Goal: Task Accomplishment & Management: Complete application form

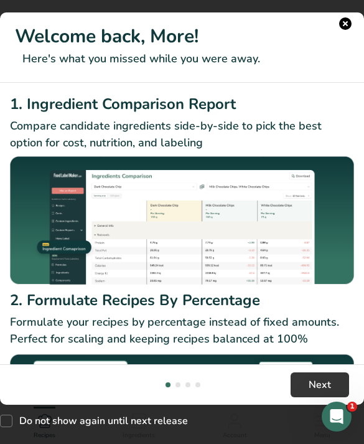
click at [305, 397] on button "Next" at bounding box center [320, 384] width 58 height 25
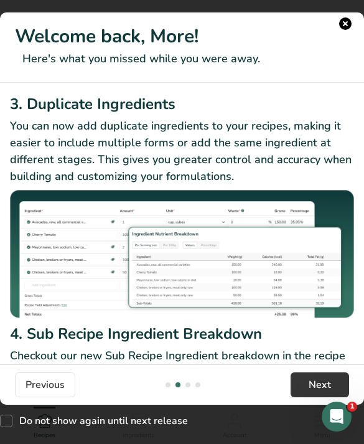
click at [342, 24] on button "New Features" at bounding box center [345, 23] width 12 height 12
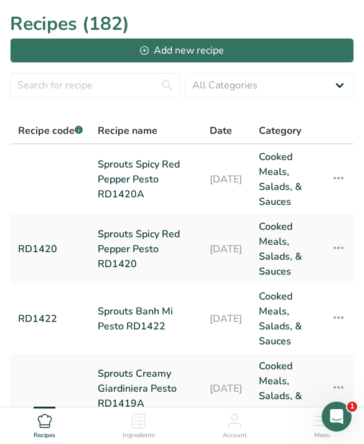
click at [276, 54] on button "Add new recipe" at bounding box center [182, 50] width 344 height 25
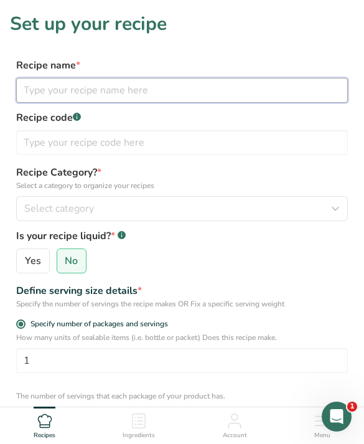
click at [230, 83] on input "text" at bounding box center [182, 90] width 332 height 25
type input "Sprouts Chimichurri Pesto"
click at [216, 88] on input "Sprouts Chimichurri Pesto" at bounding box center [182, 90] width 332 height 25
type input "Sprouts Chimichurri Pesto RD1419"
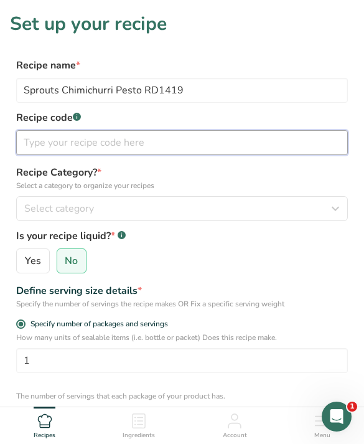
click at [198, 152] on input "text" at bounding box center [182, 142] width 332 height 25
type input "r"
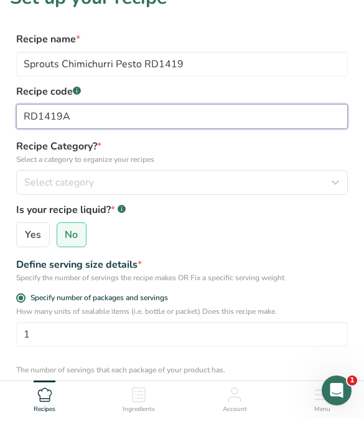
scroll to position [45, 0]
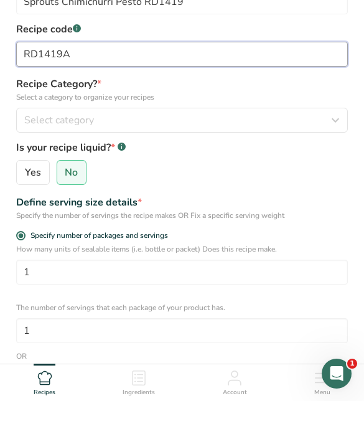
type input "RD1419A"
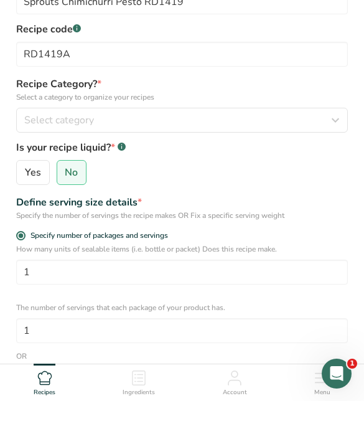
click at [164, 414] on label "Specify serving size weight" at bounding box center [182, 418] width 332 height 9
click at [24, 415] on input "Specify serving size weight" at bounding box center [20, 419] width 8 height 8
radio input "true"
radio input "false"
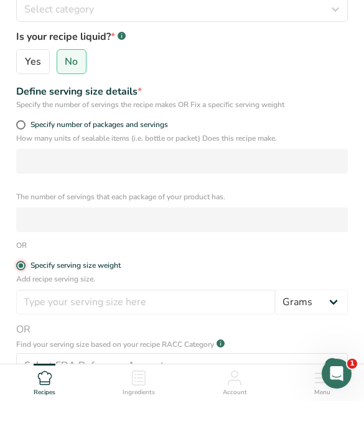
scroll to position [199, 0]
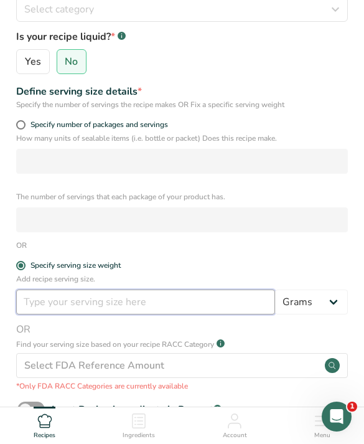
click at [216, 304] on input "number" at bounding box center [145, 301] width 259 height 25
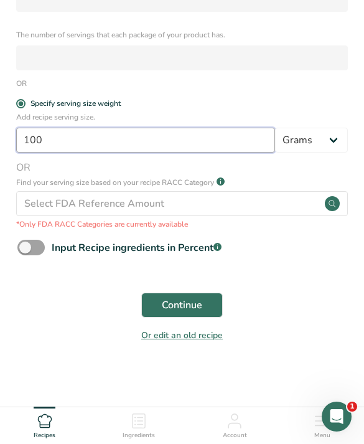
scroll to position [363, 0]
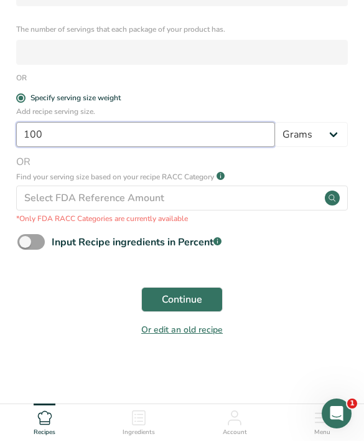
type input "100"
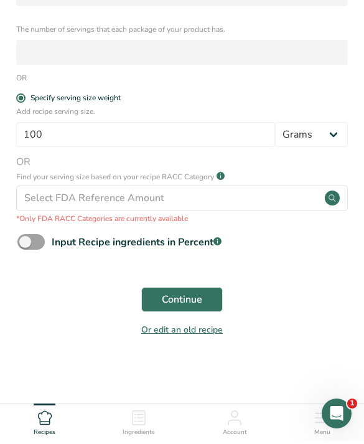
click at [202, 290] on button "Continue" at bounding box center [182, 302] width 82 height 25
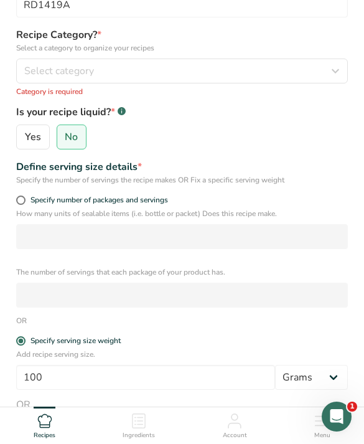
scroll to position [66, 0]
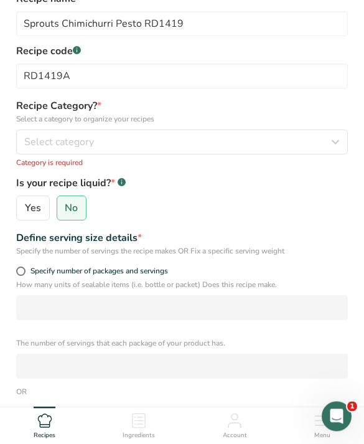
click at [61, 148] on span "Select category" at bounding box center [59, 142] width 70 height 15
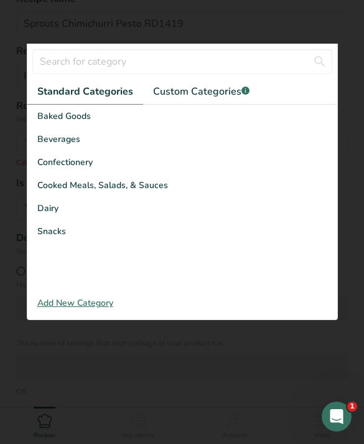
click at [82, 184] on span "Cooked Meals, Salads, & Sauces" at bounding box center [102, 185] width 131 height 13
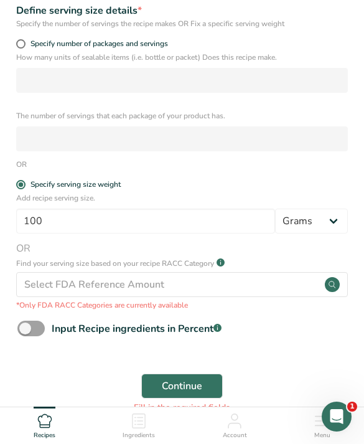
scroll to position [339, 0]
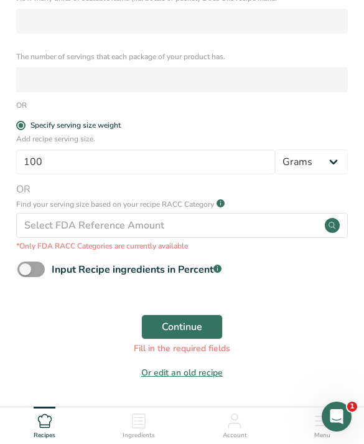
click at [172, 324] on span "Continue" at bounding box center [182, 326] width 40 height 15
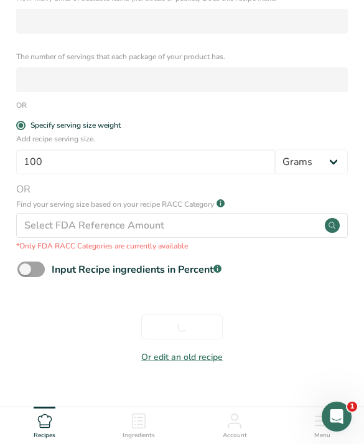
scroll to position [324, 0]
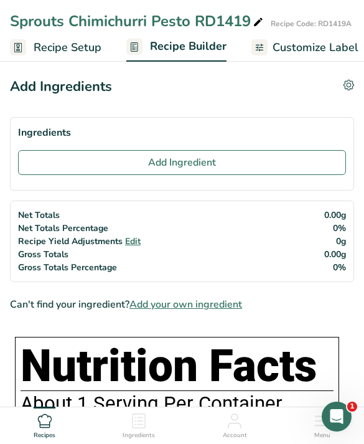
click at [281, 156] on button "Add Ingredient" at bounding box center [182, 162] width 328 height 25
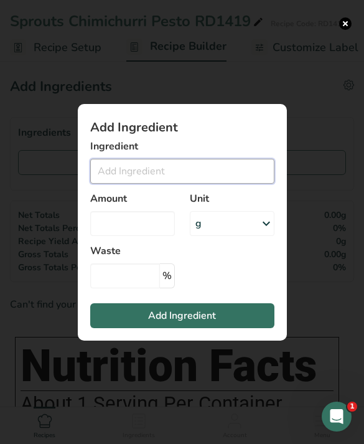
click at [228, 184] on input "Add ingredient modal" at bounding box center [182, 171] width 184 height 25
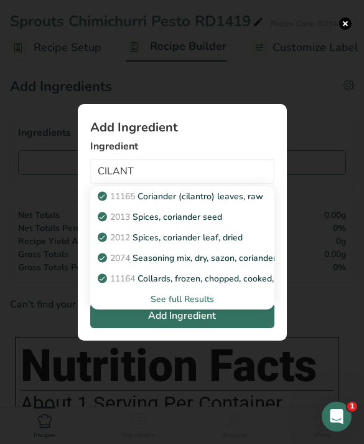
click at [250, 203] on p "11165 Coriander (cilantro) leaves, raw" at bounding box center [181, 196] width 163 height 13
type input "Coriander (cilantro) leaves, raw"
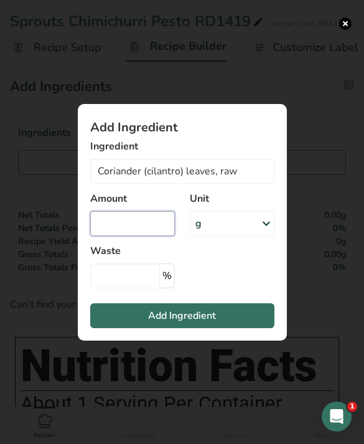
click at [151, 236] on input "Add ingredient modal" at bounding box center [132, 223] width 85 height 25
type input "10"
click at [204, 328] on button "Add Ingredient" at bounding box center [182, 315] width 184 height 25
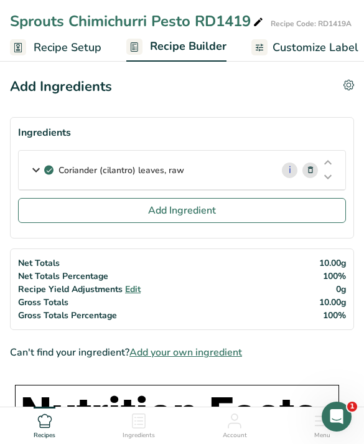
click at [237, 208] on button "Add Ingredient" at bounding box center [182, 210] width 328 height 25
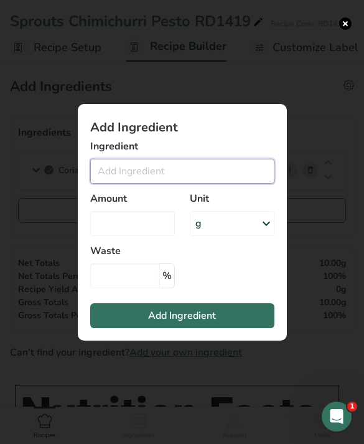
click at [183, 184] on input "Add ingredient modal" at bounding box center [182, 171] width 184 height 25
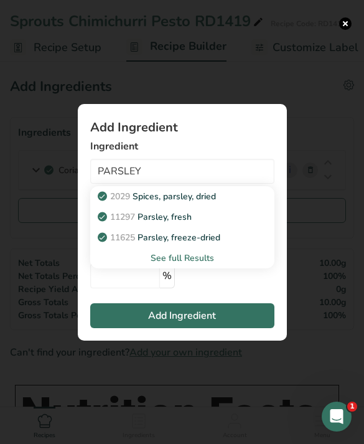
click at [218, 223] on div "11297 [GEOGRAPHIC_DATA], fresh" at bounding box center [172, 216] width 144 height 13
type input "Parsley, fresh"
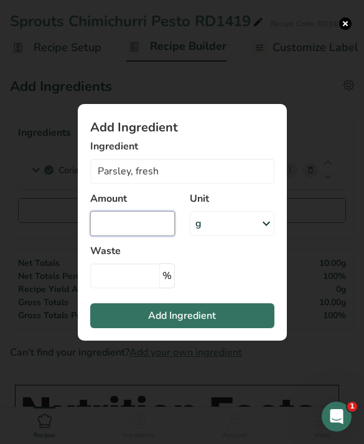
click at [146, 236] on input "Add ingredient modal" at bounding box center [132, 223] width 85 height 25
type input "10.1"
click at [213, 323] on span "Add Ingredient" at bounding box center [182, 315] width 68 height 15
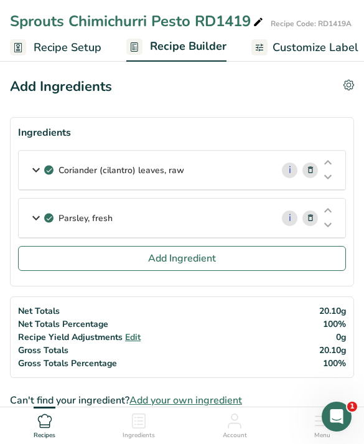
click at [284, 265] on button "Add Ingredient" at bounding box center [182, 258] width 328 height 25
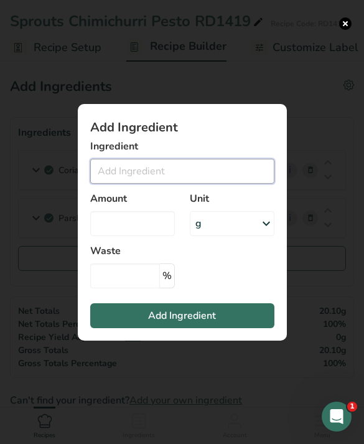
click at [169, 182] on input "Add ingredient modal" at bounding box center [182, 171] width 184 height 25
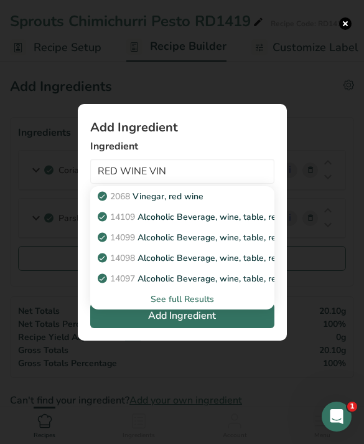
click at [223, 203] on div "2068 Vinegar, red wine" at bounding box center [172, 196] width 144 height 13
type input "Vinegar, red wine"
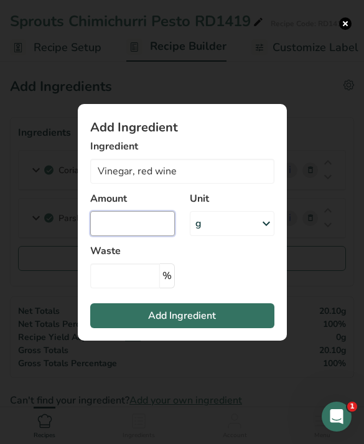
click at [139, 236] on input "Add ingredient modal" at bounding box center [132, 223] width 85 height 25
type input "12.5"
click at [239, 328] on button "Add Ingredient" at bounding box center [182, 315] width 184 height 25
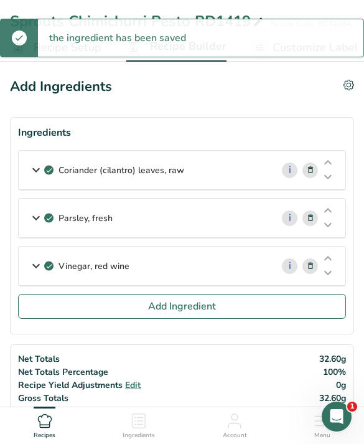
click at [274, 302] on button "Add Ingredient" at bounding box center [182, 306] width 328 height 25
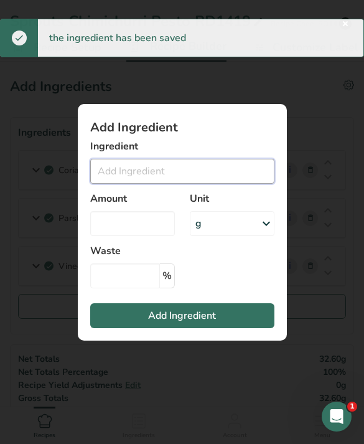
click at [218, 184] on input "Add ingredient modal" at bounding box center [182, 171] width 184 height 25
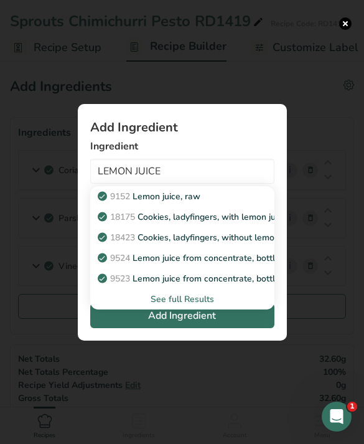
click at [238, 203] on div "9152 Lemon juice, raw" at bounding box center [172, 196] width 144 height 13
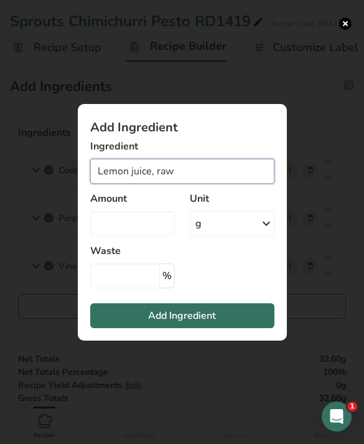
click at [227, 184] on input "Lemon juice, raw" at bounding box center [182, 171] width 184 height 25
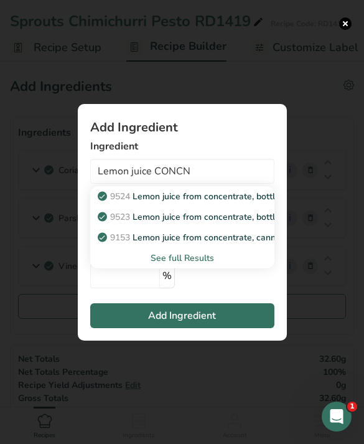
click at [225, 203] on p "9524 Lemon juice from concentrate, bottled, REAL LEMON" at bounding box center [222, 196] width 244 height 13
type input "Lemon juice from concentrate, bottled, REAL LEMON"
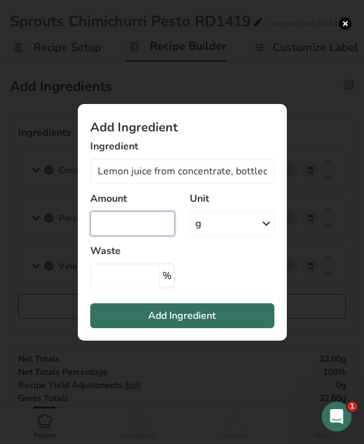
click at [140, 236] on input "Add ingredient modal" at bounding box center [132, 223] width 85 height 25
type input "2.1"
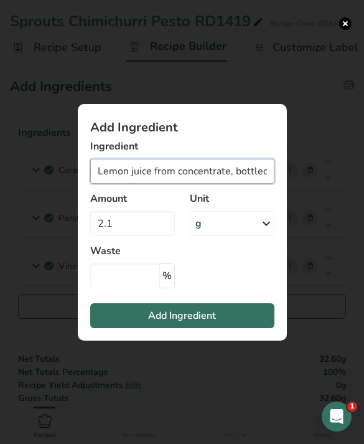
click at [208, 184] on input "Lemon juice from concentrate, bottled, REAL LEMON" at bounding box center [182, 171] width 184 height 25
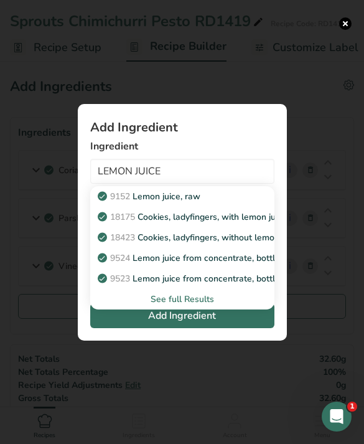
click at [213, 203] on div "9152 Lemon juice, raw" at bounding box center [172, 196] width 144 height 13
type input "Lemon juice, raw"
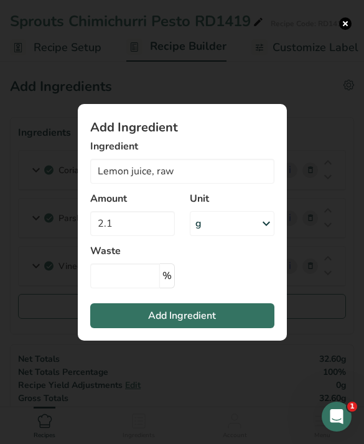
click at [251, 328] on button "Add Ingredient" at bounding box center [182, 315] width 184 height 25
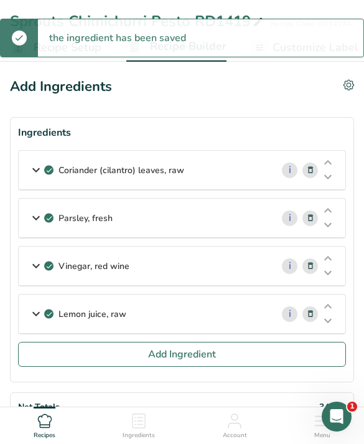
click at [207, 351] on span "Add Ingredient" at bounding box center [182, 354] width 68 height 15
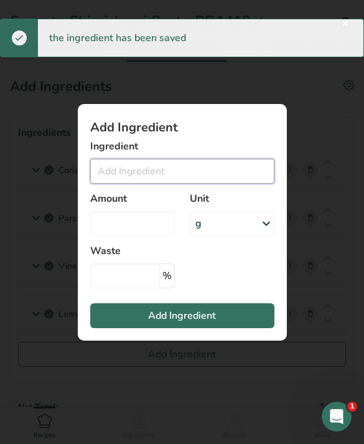
click at [199, 183] on input "Add ingredient modal" at bounding box center [182, 171] width 184 height 25
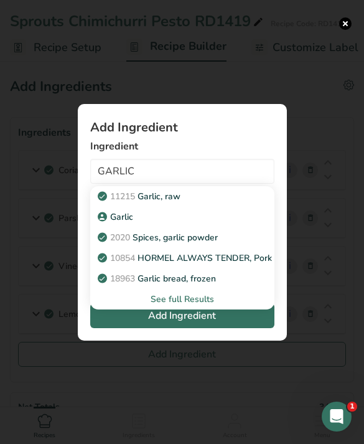
click at [208, 203] on div "11215 Garlic, raw" at bounding box center [172, 196] width 144 height 13
type input "Garlic, raw"
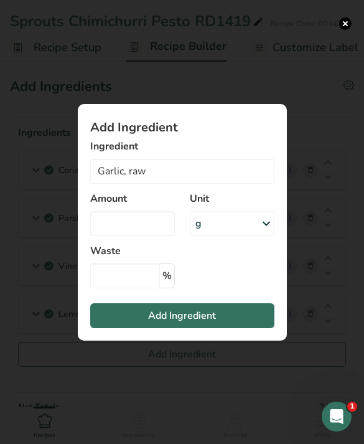
click at [129, 226] on div "Amount" at bounding box center [133, 214] width 100 height 60
click at [151, 236] on input "Add ingredient modal" at bounding box center [132, 223] width 85 height 25
type input "5"
click at [179, 328] on button "Add Ingredient" at bounding box center [182, 315] width 184 height 25
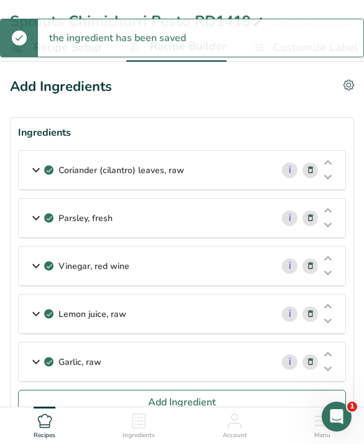
click at [225, 390] on button "Add Ingredient" at bounding box center [182, 402] width 328 height 25
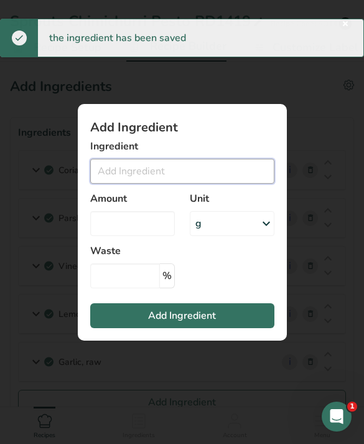
click at [220, 184] on input "Add ingredient modal" at bounding box center [182, 171] width 184 height 25
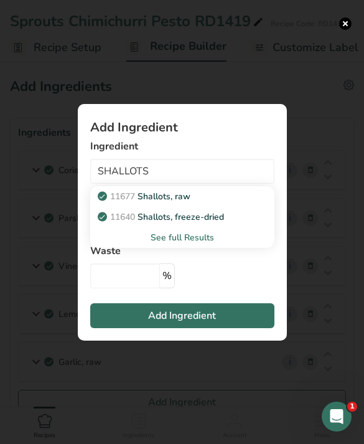
click at [232, 207] on link "11677 Shallots, raw" at bounding box center [182, 196] width 184 height 21
type input "Shallots, raw"
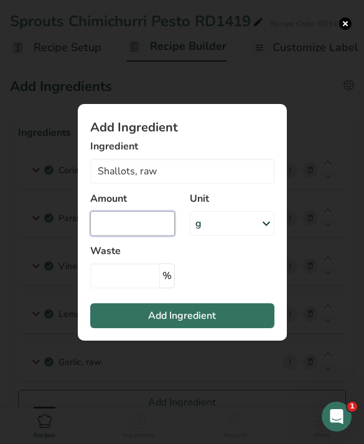
click at [152, 236] on input "Add ingredient modal" at bounding box center [132, 223] width 85 height 25
type input "5"
click at [235, 328] on button "Add Ingredient" at bounding box center [182, 315] width 184 height 25
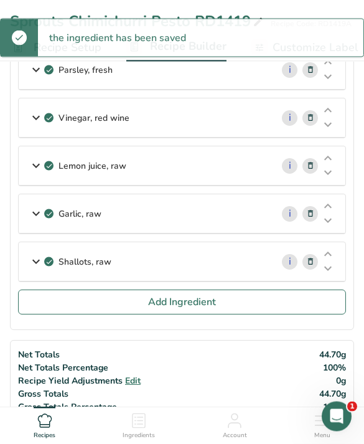
click at [197, 308] on span "Add Ingredient" at bounding box center [182, 302] width 68 height 15
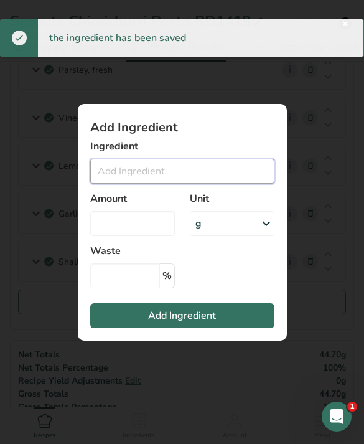
click at [221, 184] on input "Add ingredient modal" at bounding box center [182, 171] width 184 height 25
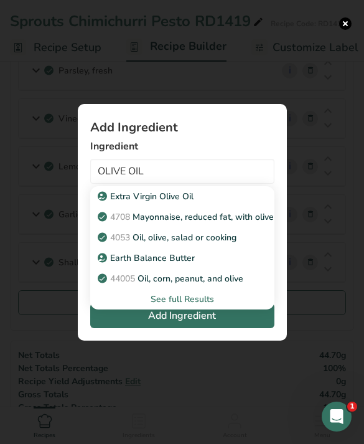
click at [210, 203] on div "Extra Virgin Olive Oil" at bounding box center [172, 196] width 144 height 13
type input "Extra Virgin Olive Oil"
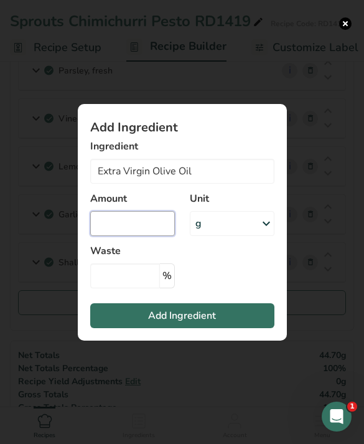
click at [136, 236] on input "Add ingredient modal" at bounding box center [132, 223] width 85 height 25
type input "25"
click at [210, 328] on button "Add Ingredient" at bounding box center [182, 315] width 184 height 25
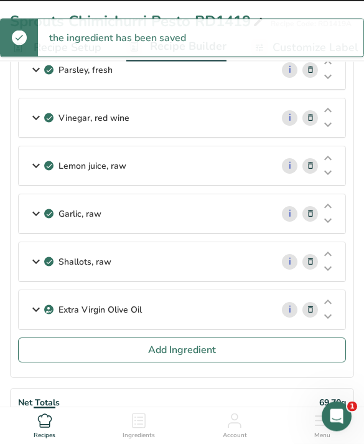
scroll to position [148, 0]
click at [206, 355] on span "Add Ingredient" at bounding box center [182, 349] width 68 height 15
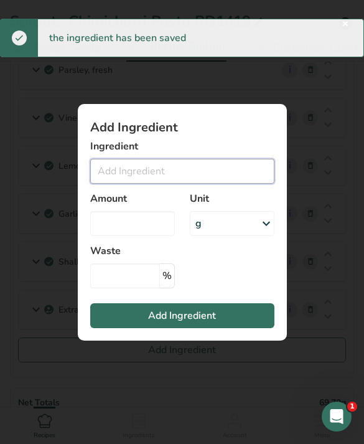
click at [217, 179] on input "Add ingredient modal" at bounding box center [182, 171] width 184 height 25
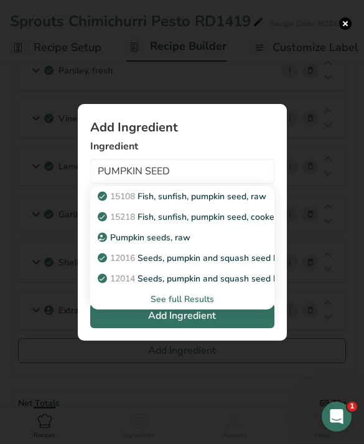
click at [232, 244] on div "Pumpkin seeds, raw" at bounding box center [172, 237] width 144 height 13
type input "Pumpkin seeds, raw"
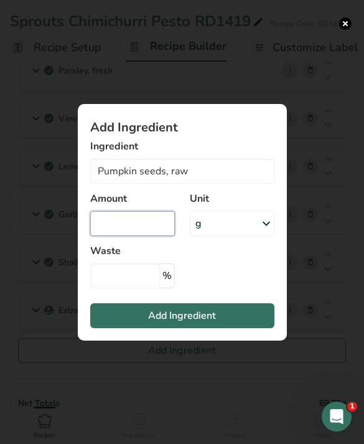
click at [134, 236] on input "Add ingredient modal" at bounding box center [132, 223] width 85 height 25
type input "3"
click at [169, 323] on span "Add Ingredient" at bounding box center [182, 315] width 68 height 15
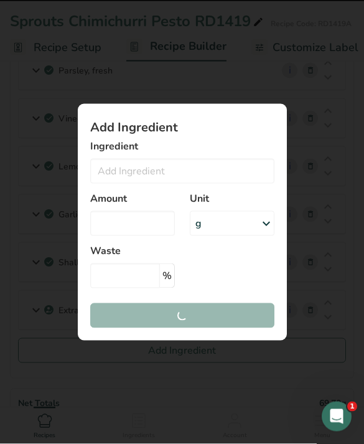
scroll to position [148, 0]
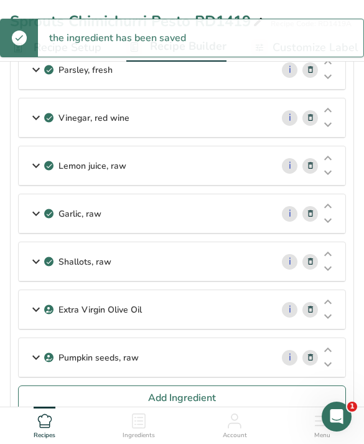
click at [118, 395] on button "Add Ingredient" at bounding box center [182, 397] width 328 height 25
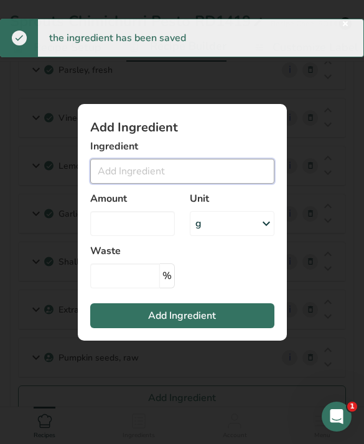
click at [232, 184] on input "Add ingredient modal" at bounding box center [182, 171] width 184 height 25
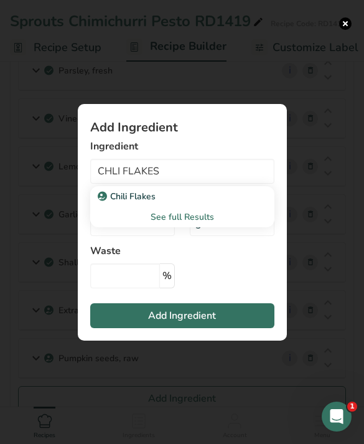
click at [211, 203] on div "Chili Flakes" at bounding box center [172, 196] width 144 height 13
type input "Chili Flakes"
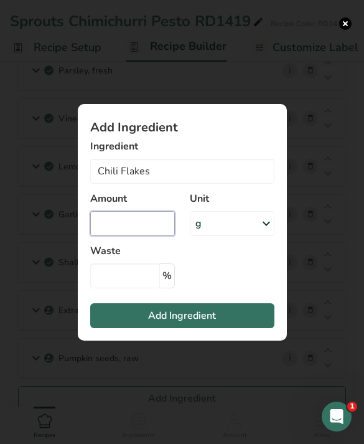
click at [139, 236] on input "Add ingredient modal" at bounding box center [132, 223] width 85 height 25
type input "0"
type input "0.8"
click at [171, 323] on span "Add Ingredient" at bounding box center [182, 315] width 68 height 15
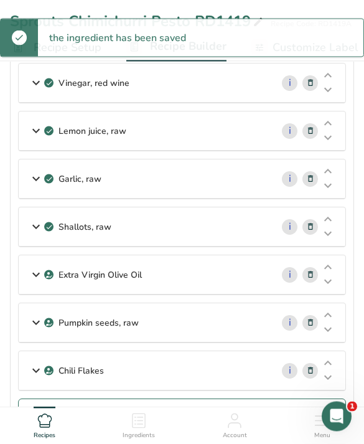
scroll to position [227, 0]
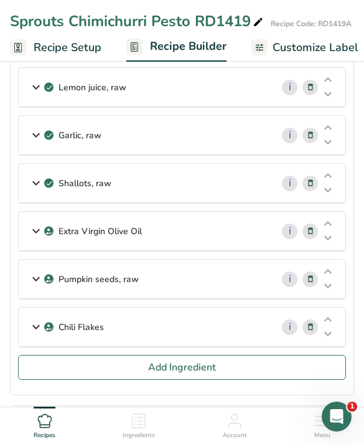
click at [180, 364] on span "Add Ingredient" at bounding box center [182, 367] width 68 height 15
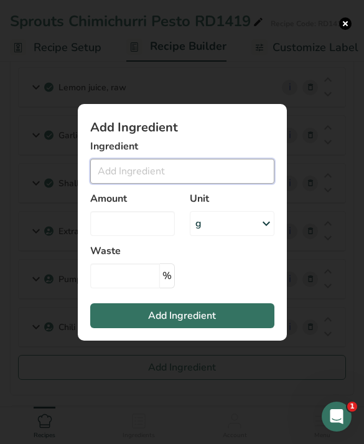
click at [228, 184] on input "Add ingredient modal" at bounding box center [182, 171] width 184 height 25
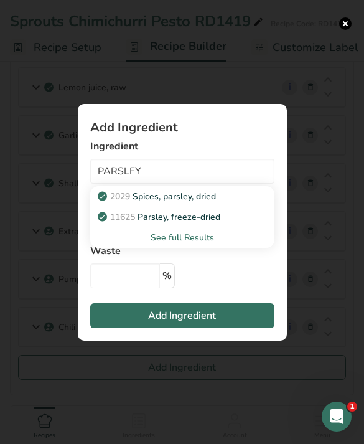
click at [229, 203] on div "2029 Spices, parsley, dried" at bounding box center [172, 196] width 144 height 13
type input "Spices, parsley, dried"
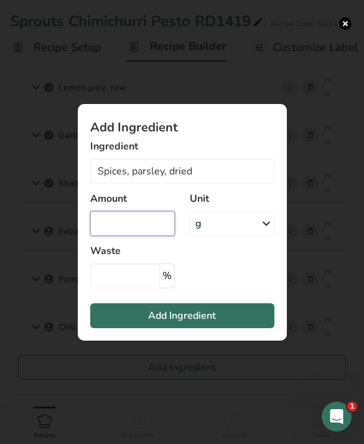
click at [151, 236] on input "Add ingredient modal" at bounding box center [132, 223] width 85 height 25
type input "0.3"
click at [232, 328] on button "Add Ingredient" at bounding box center [182, 315] width 184 height 25
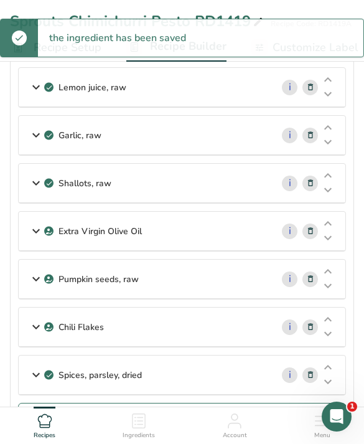
click at [251, 423] on button "Add Ingredient" at bounding box center [182, 415] width 328 height 25
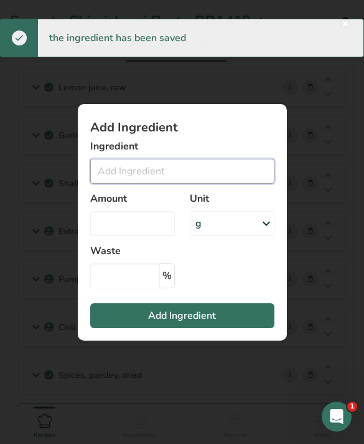
click at [201, 184] on input "Add ingredient modal" at bounding box center [182, 171] width 184 height 25
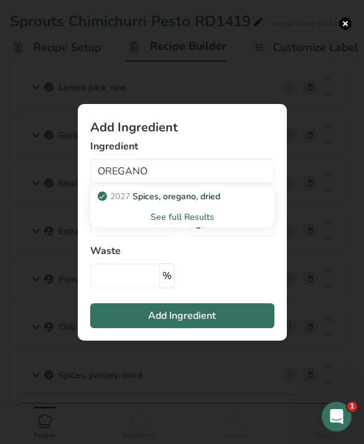
click at [223, 203] on div "2027 Spices, oregano, dried" at bounding box center [172, 196] width 144 height 13
type input "Spices, oregano, dried"
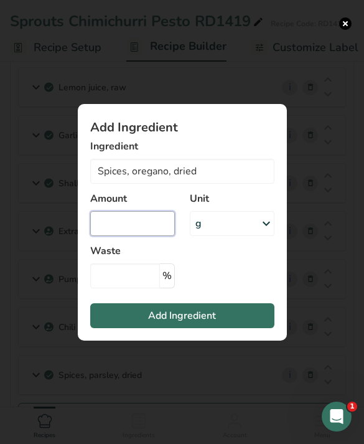
click at [155, 236] on input "Add ingredient modal" at bounding box center [132, 223] width 85 height 25
type input "0.3"
click at [250, 328] on button "Add Ingredient" at bounding box center [182, 315] width 184 height 25
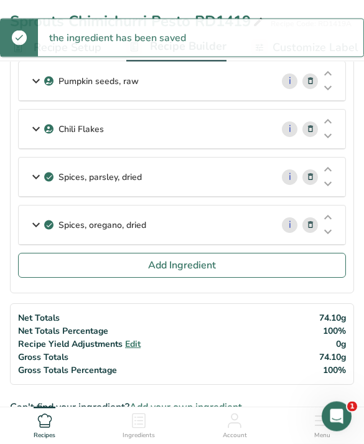
click at [235, 269] on button "Add Ingredient" at bounding box center [182, 265] width 328 height 25
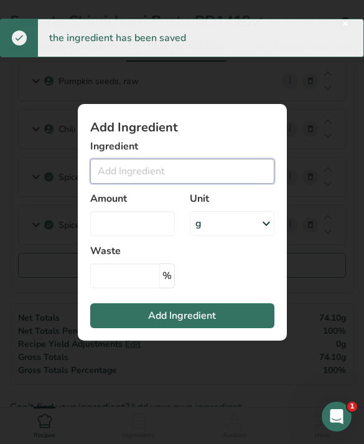
click at [209, 184] on input "Add ingredient modal" at bounding box center [182, 171] width 184 height 25
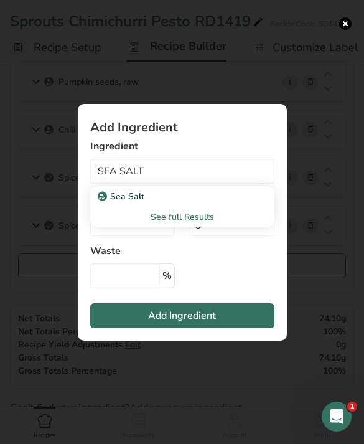
click at [170, 203] on div "Sea Salt" at bounding box center [172, 196] width 144 height 13
type input "Sea Salt"
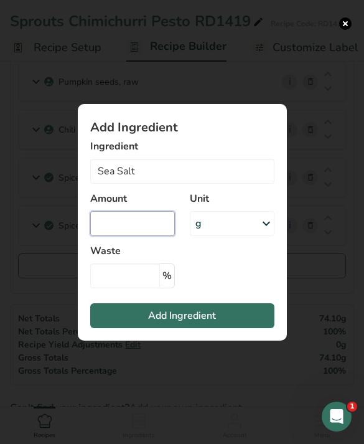
click at [139, 236] on input "Add ingredient modal" at bounding box center [132, 223] width 85 height 25
type input "1.8"
click at [218, 328] on button "Add Ingredient" at bounding box center [182, 315] width 184 height 25
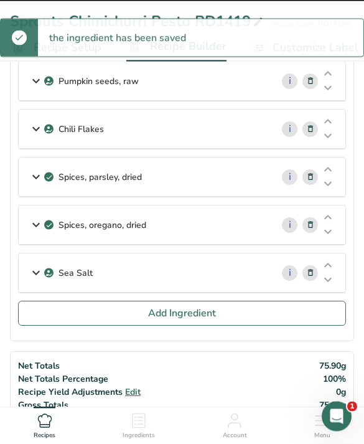
scroll to position [424, 0]
click at [219, 325] on button "Add Ingredient" at bounding box center [182, 313] width 328 height 25
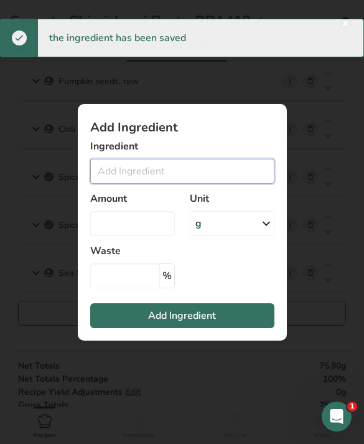
click at [225, 184] on input "Add ingredient modal" at bounding box center [182, 171] width 184 height 25
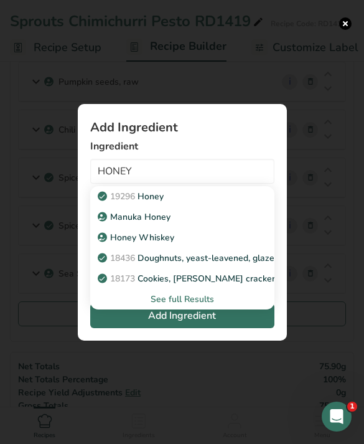
click at [194, 203] on div "19296 Honey" at bounding box center [172, 196] width 144 height 13
type input "Honey"
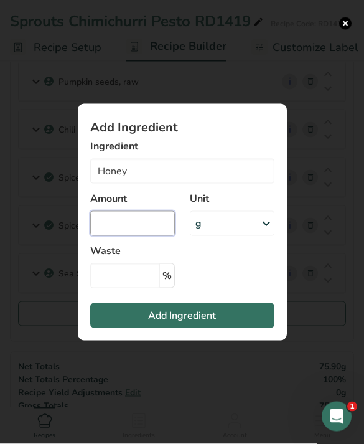
click at [153, 236] on input "Add ingredient modal" at bounding box center [132, 223] width 85 height 25
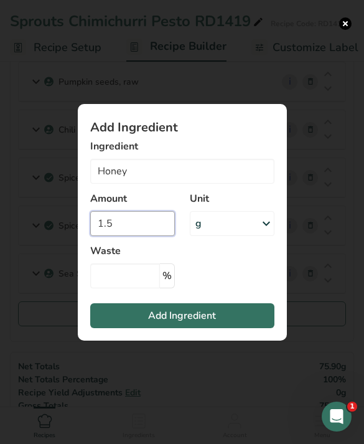
type input "1.5"
click at [202, 326] on button "Add Ingredient" at bounding box center [182, 315] width 184 height 25
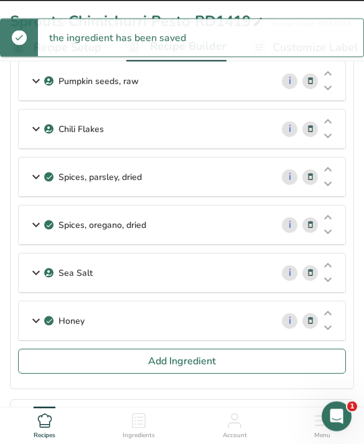
scroll to position [424, 0]
click at [257, 352] on button "Add Ingredient" at bounding box center [182, 361] width 328 height 25
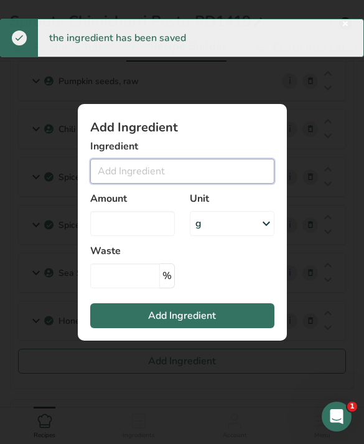
click at [223, 184] on input "Add ingredient modal" at bounding box center [182, 171] width 184 height 25
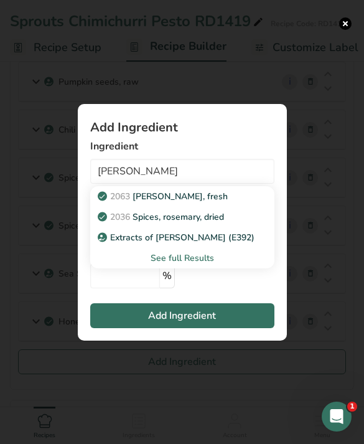
click at [235, 244] on div "Extracts of [PERSON_NAME] (E392)" at bounding box center [172, 237] width 144 height 13
type input "Extracts of [PERSON_NAME] (E392)"
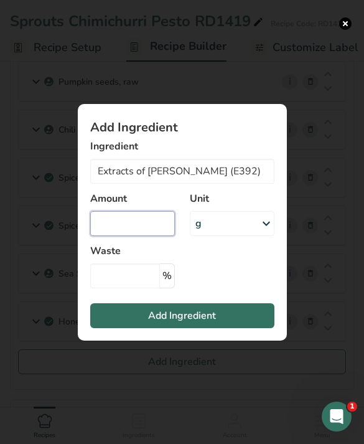
click at [151, 236] on input "Add ingredient modal" at bounding box center [132, 223] width 85 height 25
type input "0.3"
click at [227, 328] on button "Add Ingredient" at bounding box center [182, 315] width 184 height 25
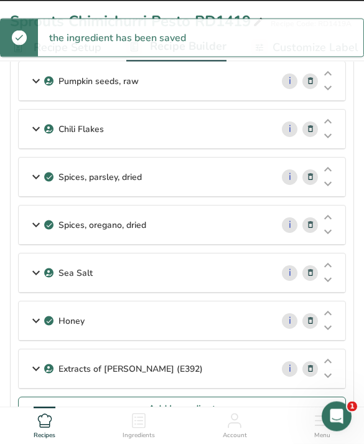
scroll to position [424, 0]
click at [211, 414] on span "Add Ingredient" at bounding box center [182, 408] width 68 height 15
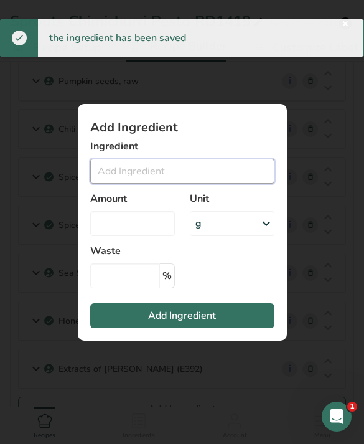
click at [210, 184] on input "Add ingredient modal" at bounding box center [182, 171] width 184 height 25
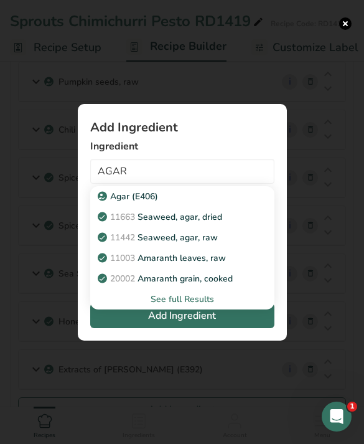
click at [211, 203] on div "Agar (E406)" at bounding box center [172, 196] width 144 height 13
type input "Agar (E406)"
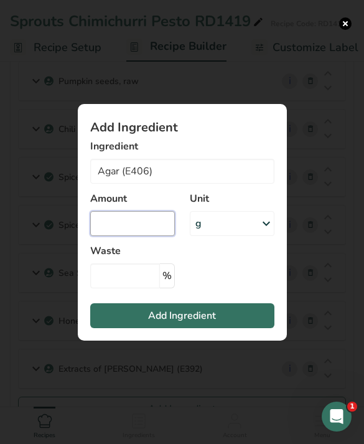
click at [134, 236] on input "Add ingredient modal" at bounding box center [132, 223] width 85 height 25
type input "0.15"
click at [246, 328] on button "Add Ingredient" at bounding box center [182, 315] width 184 height 25
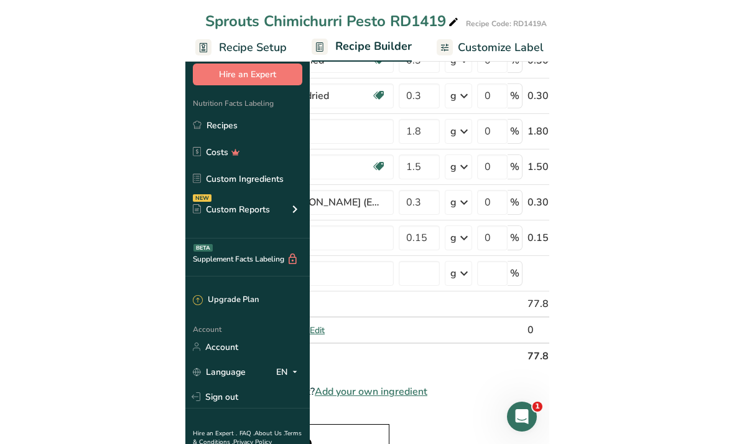
scroll to position [437, 0]
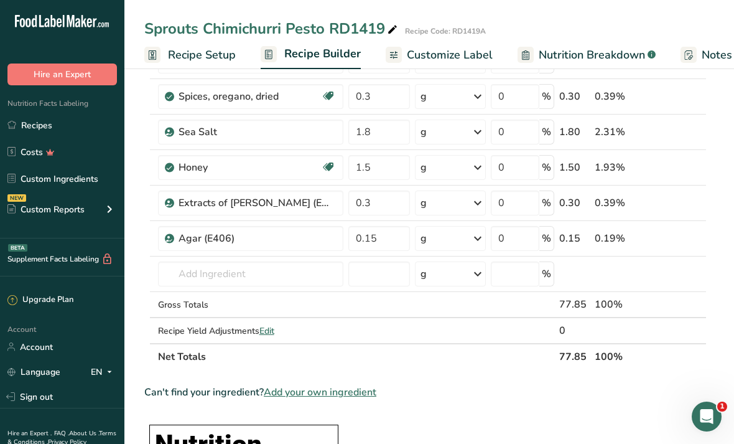
click at [363, 58] on span "Customize Label" at bounding box center [450, 55] width 86 height 17
